Goal: Information Seeking & Learning: Check status

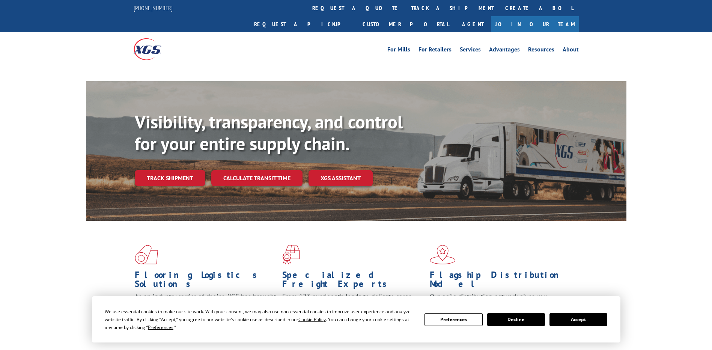
click at [596, 317] on button "Accept" at bounding box center [579, 319] width 58 height 13
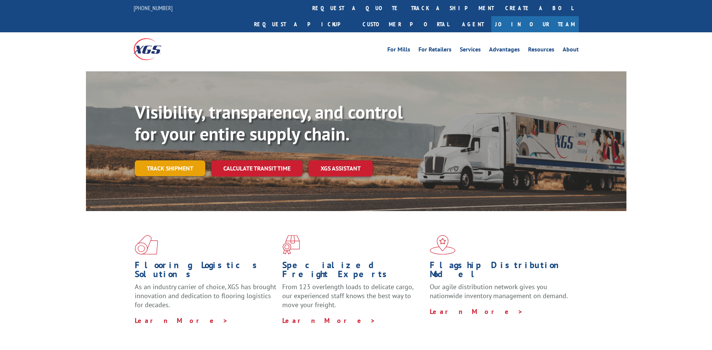
click at [159, 160] on link "Track shipment" at bounding box center [170, 168] width 71 height 16
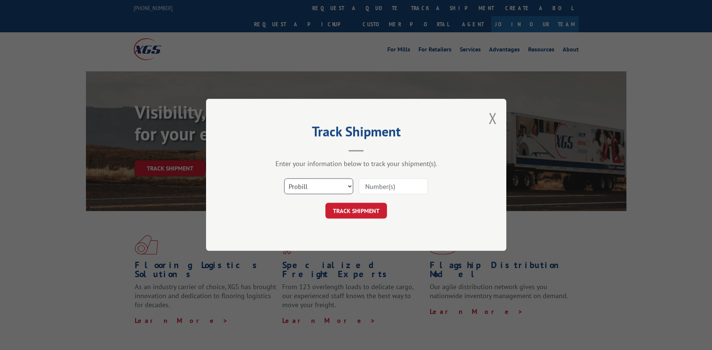
click at [309, 190] on select "Select category... Probill BOL PO" at bounding box center [318, 187] width 69 height 16
click at [270, 160] on div "Enter your information below to track your shipment(s)." at bounding box center [356, 164] width 225 height 9
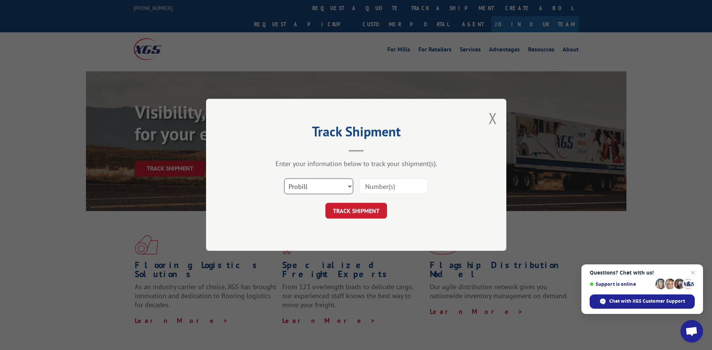
click at [344, 187] on select "Select category... Probill BOL PO" at bounding box center [318, 187] width 69 height 16
click at [383, 187] on input at bounding box center [393, 187] width 69 height 16
paste input "3049112"
type input "3049112"
click at [348, 208] on button "TRACK SHIPMENT" at bounding box center [357, 211] width 62 height 16
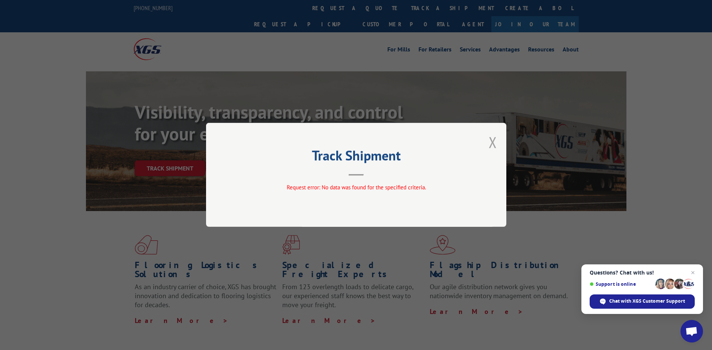
click at [493, 146] on button "Close modal" at bounding box center [493, 142] width 8 height 20
